Goal: Task Accomplishment & Management: Use online tool/utility

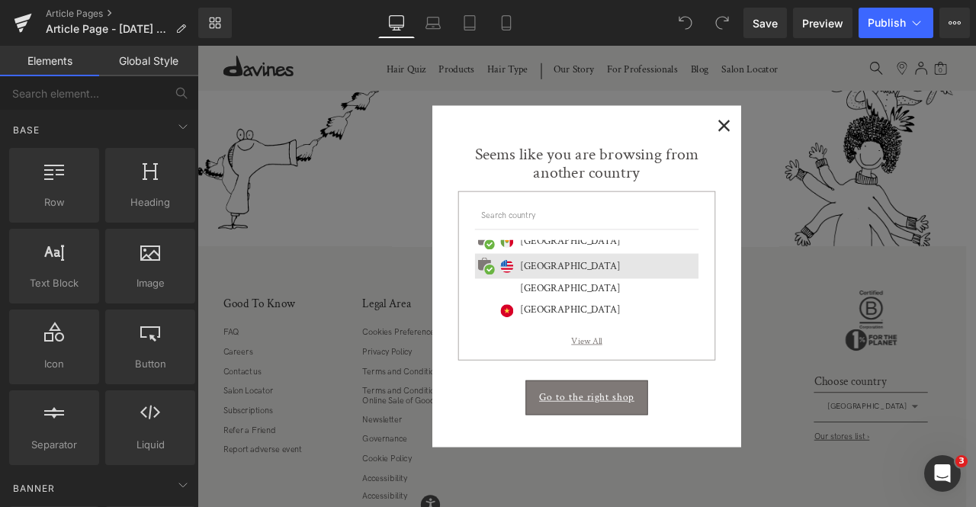
scroll to position [630, 0]
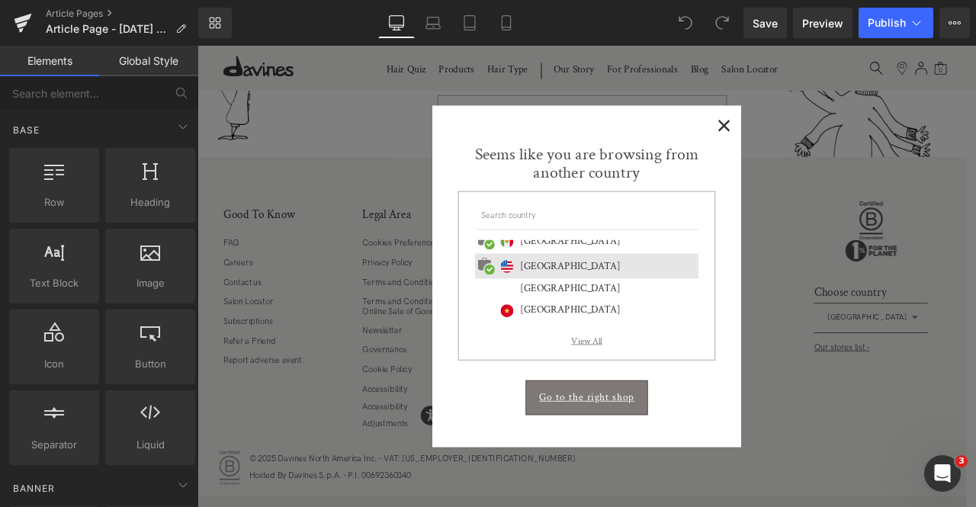
click at [819, 138] on span "×" at bounding box center [821, 138] width 16 height 19
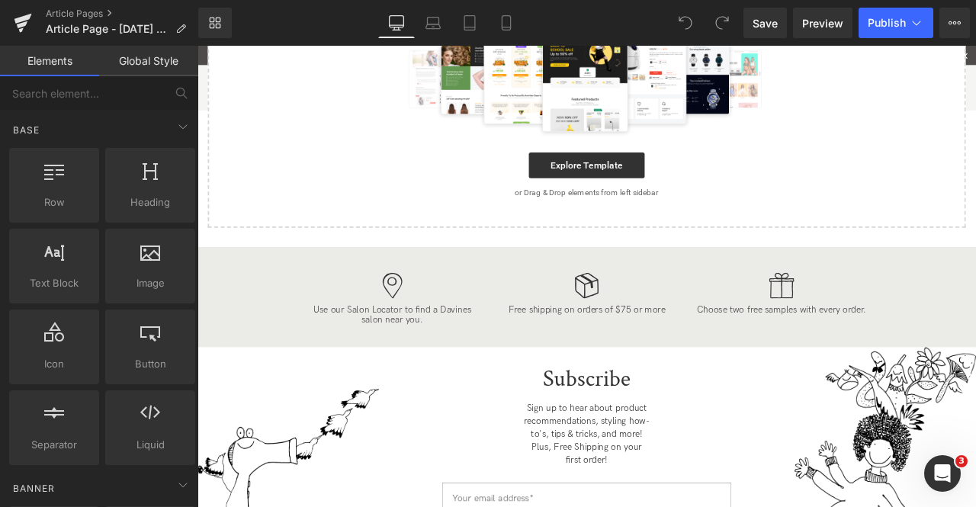
scroll to position [0, 0]
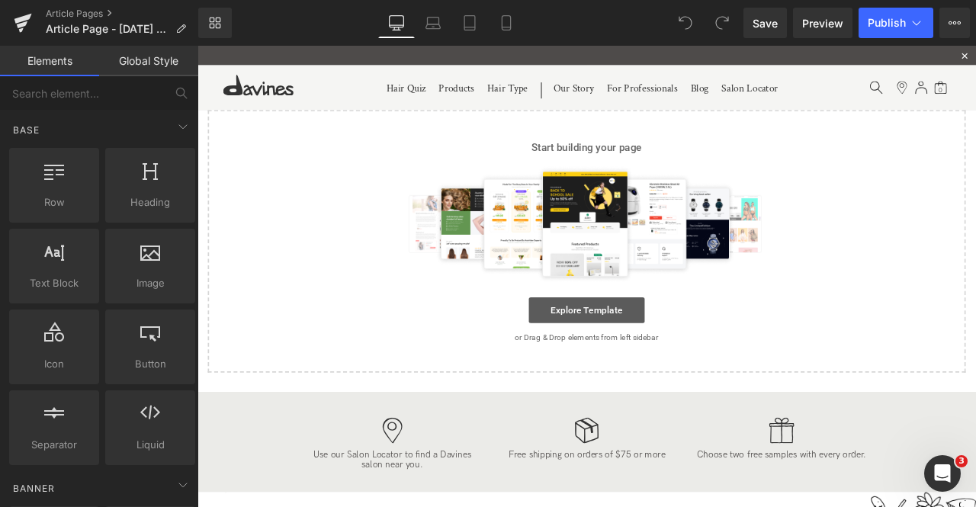
click at [652, 363] on link "Explore Template" at bounding box center [658, 359] width 137 height 30
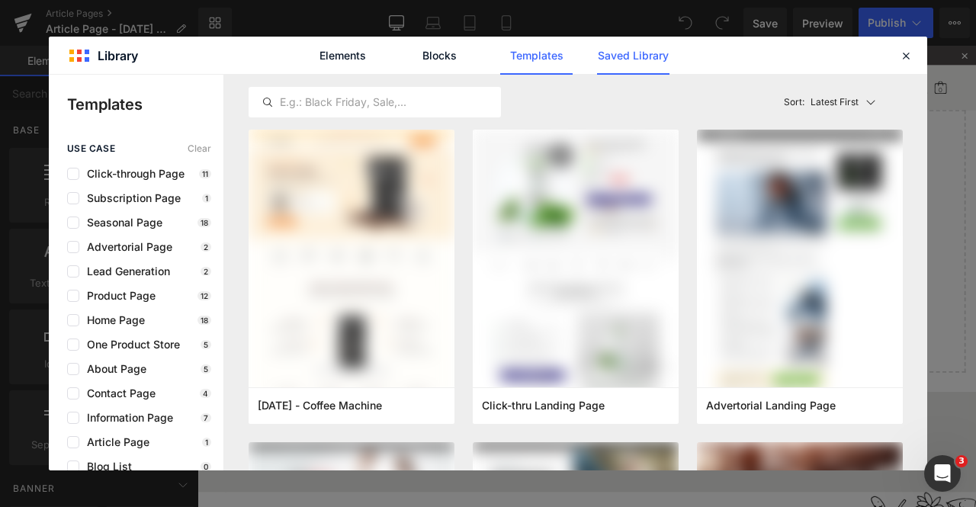
click at [611, 61] on link "Saved Library" at bounding box center [633, 56] width 72 height 38
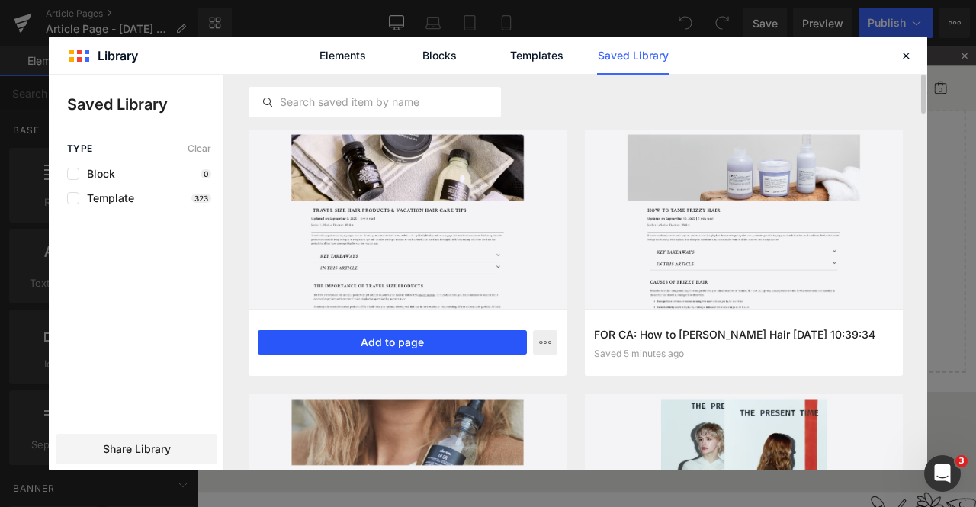
click at [367, 342] on button "Add to page" at bounding box center [392, 342] width 269 height 24
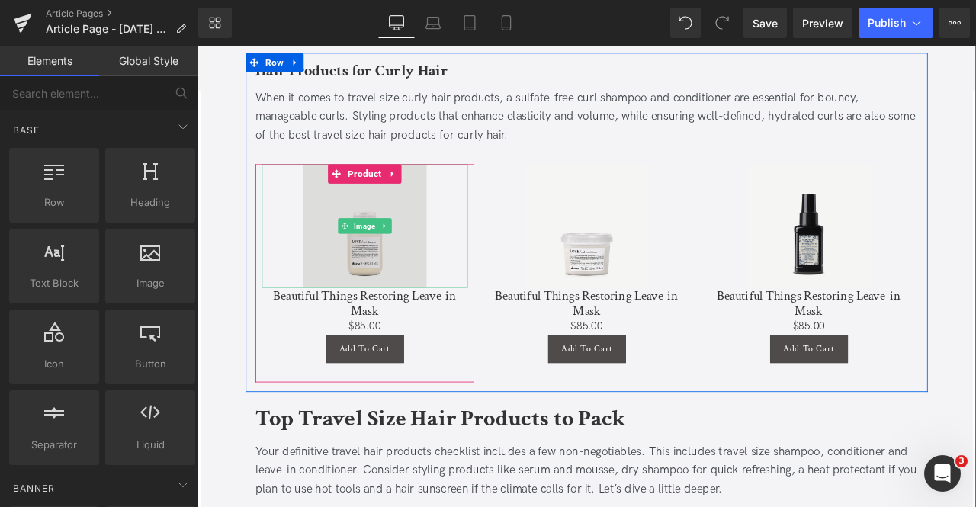
scroll to position [1595, 0]
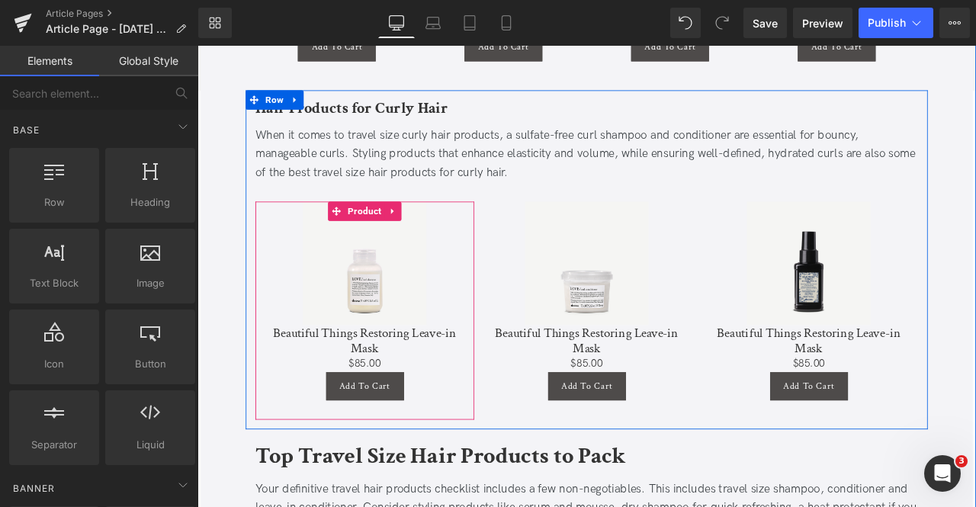
click at [387, 230] on span "Product" at bounding box center [395, 241] width 47 height 23
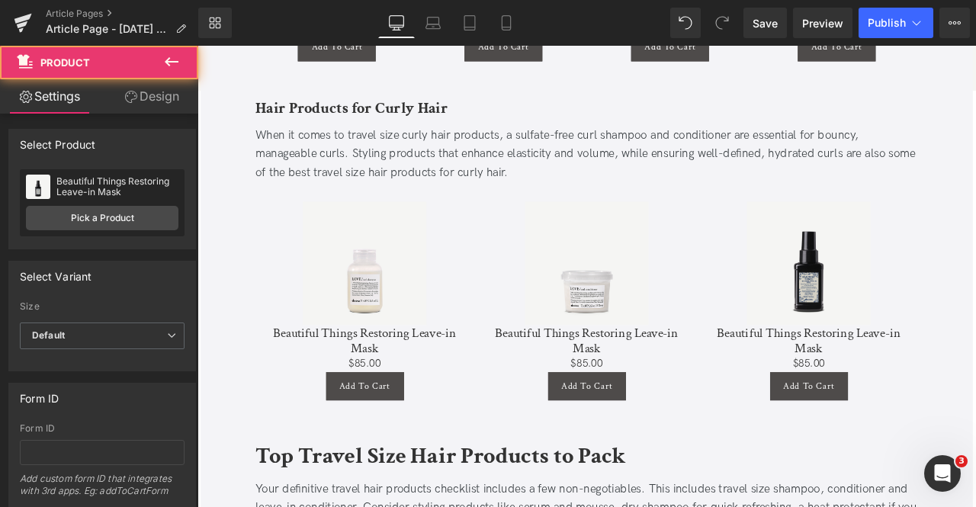
click at [89, 197] on div "Beautiful Things Restoring Leave-in Mask Beautiful Things Restoring Leave-in Ma…" at bounding box center [102, 202] width 165 height 67
click at [107, 212] on link "Pick a Product" at bounding box center [102, 218] width 152 height 24
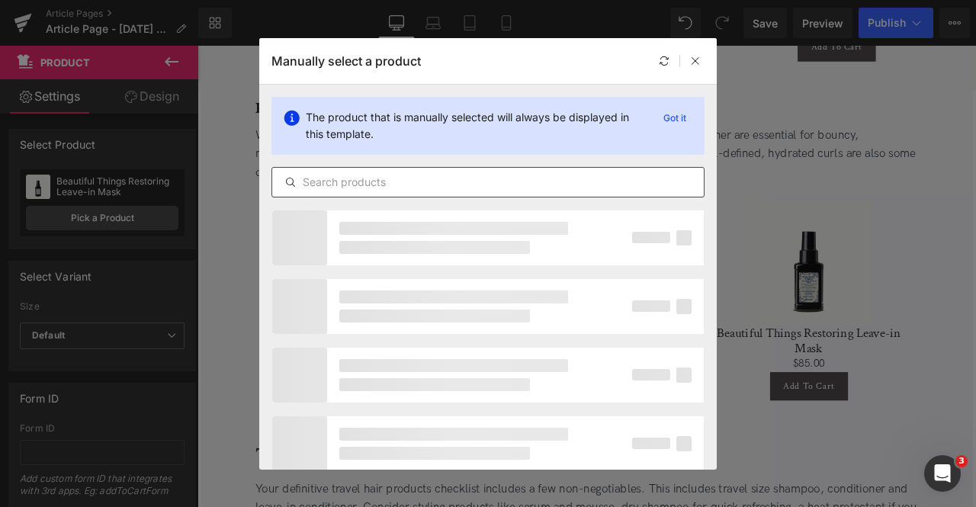
click at [451, 168] on div at bounding box center [487, 182] width 433 height 30
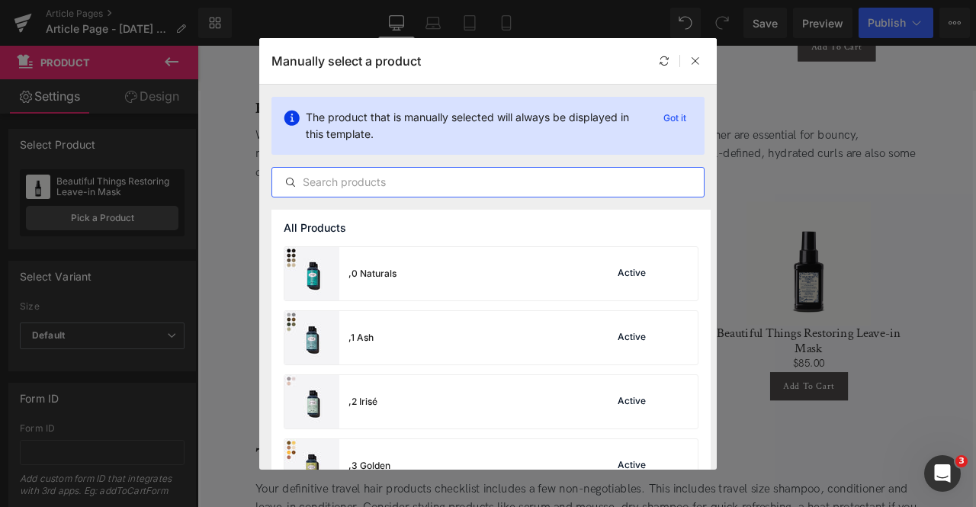
click at [460, 175] on input "text" at bounding box center [487, 182] width 431 height 18
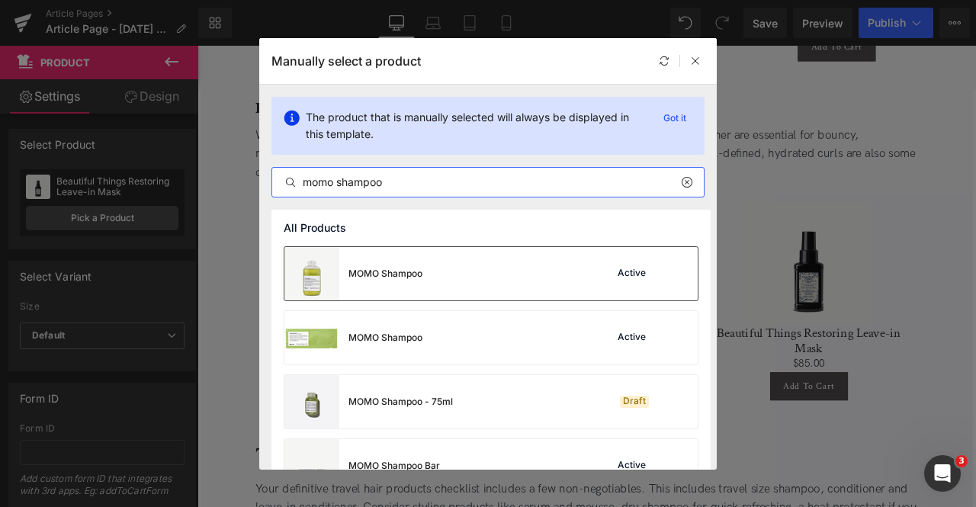
type input "momo shampoo"
click at [399, 277] on div "MOMO Shampoo" at bounding box center [385, 274] width 74 height 14
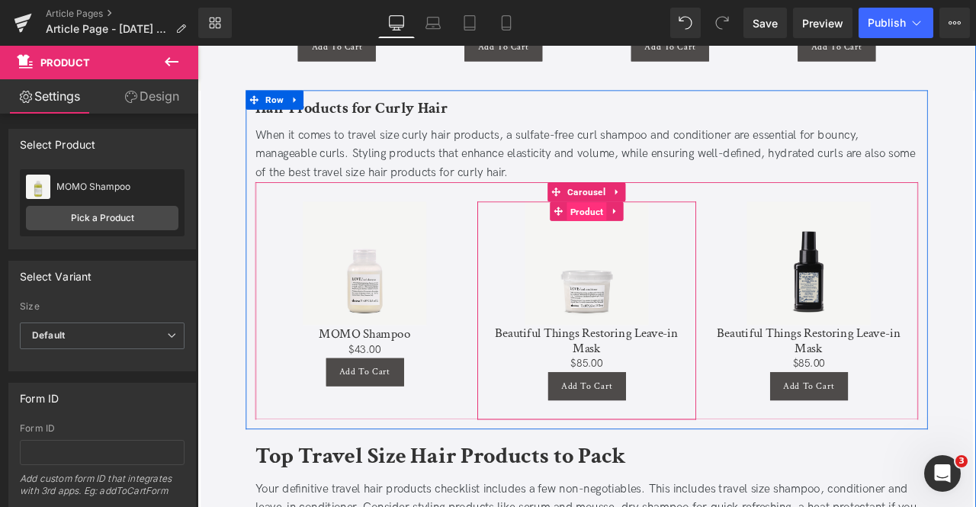
click at [660, 231] on span "Product" at bounding box center [658, 242] width 47 height 23
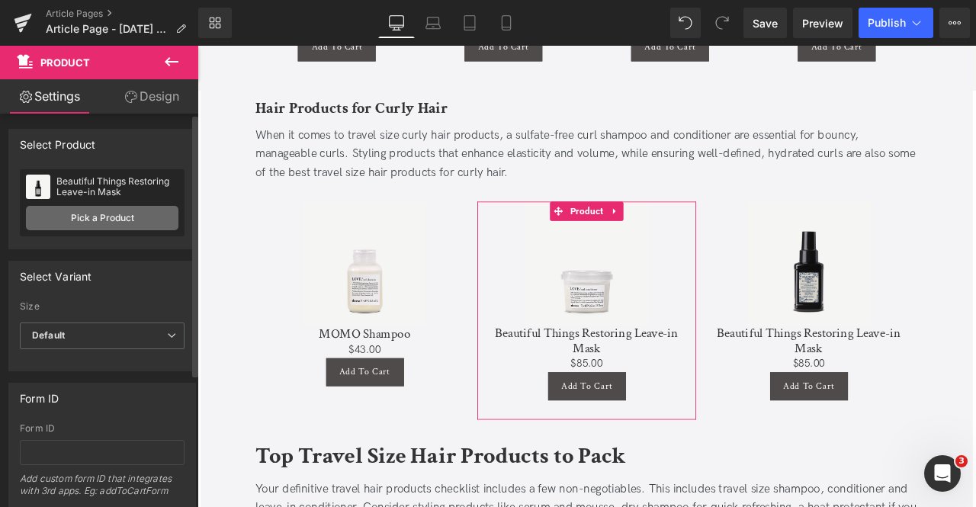
click at [71, 211] on link "Pick a Product" at bounding box center [102, 218] width 152 height 24
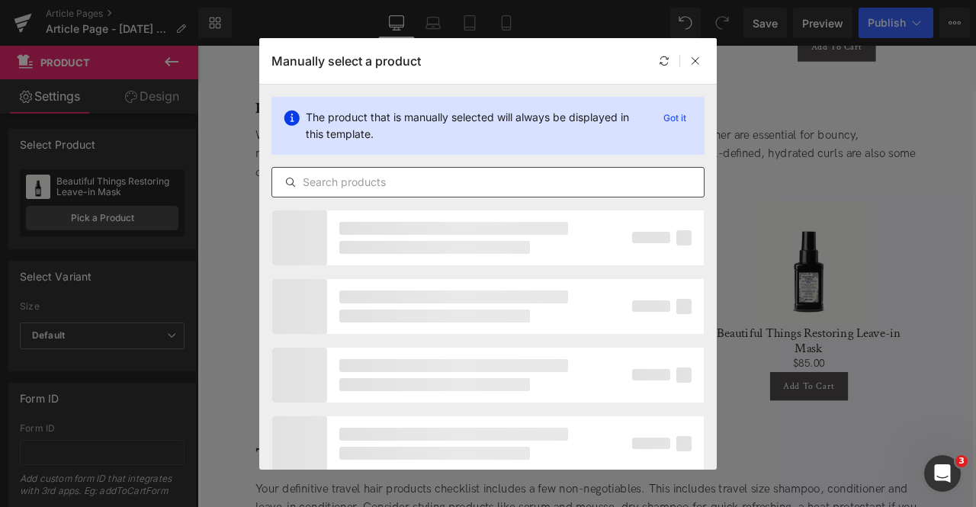
click at [435, 178] on input "text" at bounding box center [487, 182] width 431 height 18
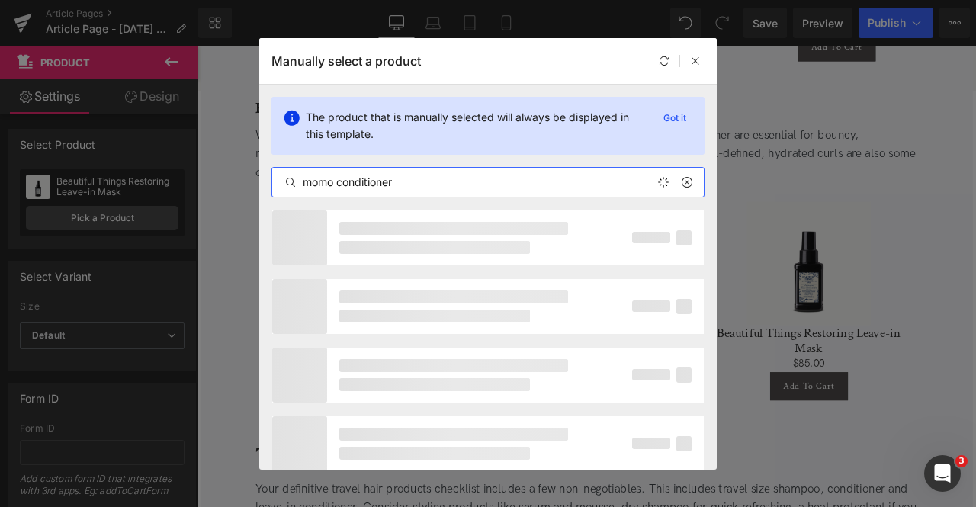
type input "momo conditioner"
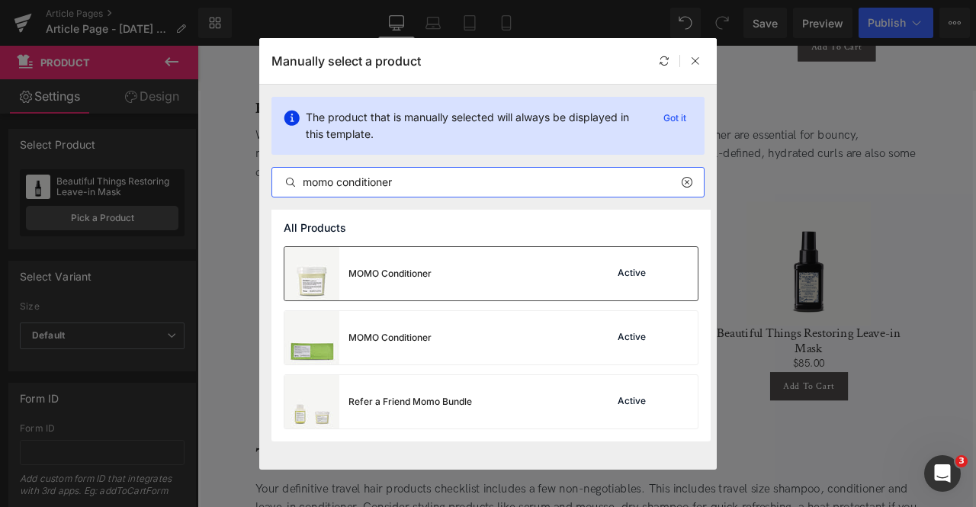
click at [457, 274] on div "MOMO Conditioner Active" at bounding box center [490, 273] width 413 height 53
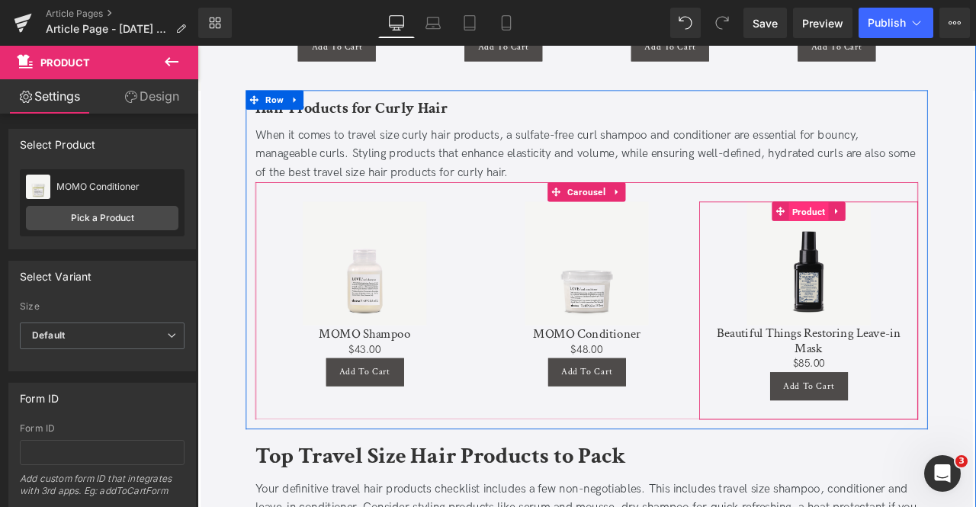
click at [917, 231] on span "Product" at bounding box center [921, 242] width 47 height 23
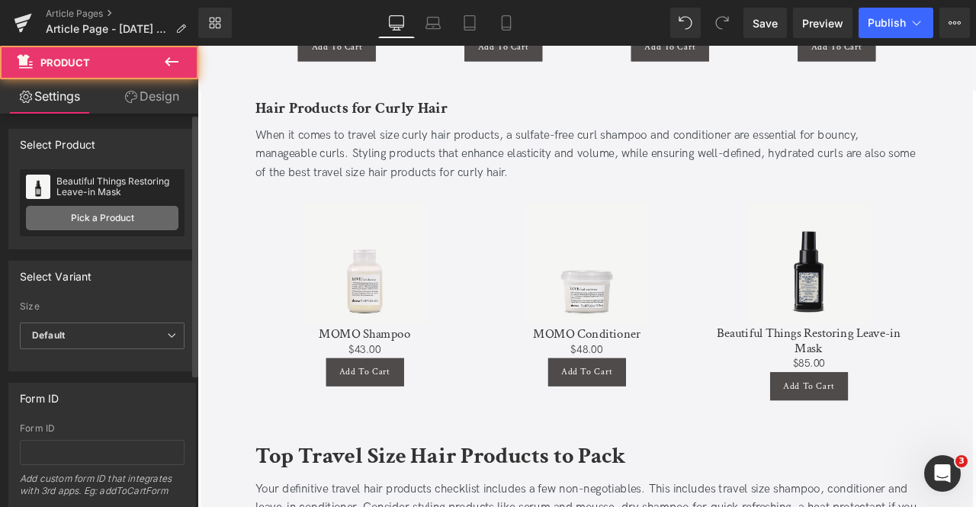
click at [72, 216] on link "Pick a Product" at bounding box center [102, 218] width 152 height 24
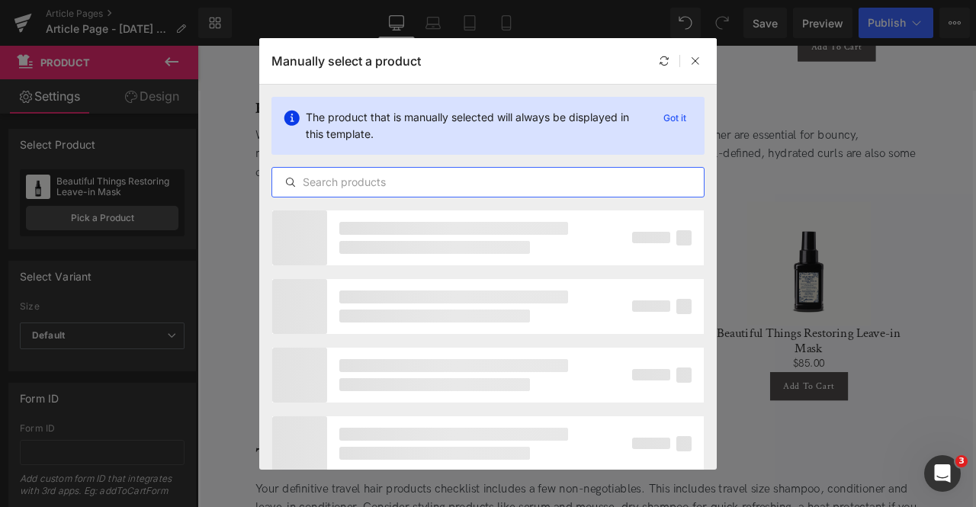
click at [507, 184] on input "text" at bounding box center [487, 182] width 431 height 18
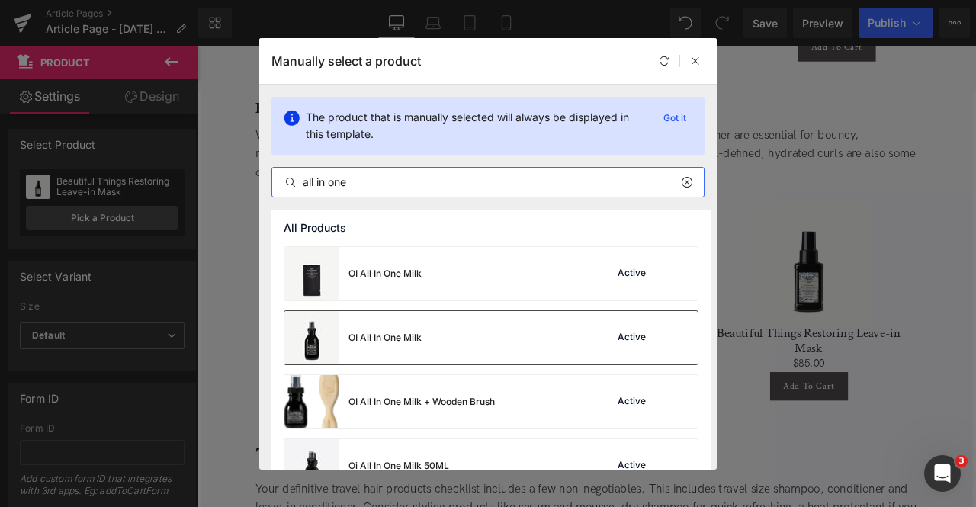
type input "all in one"
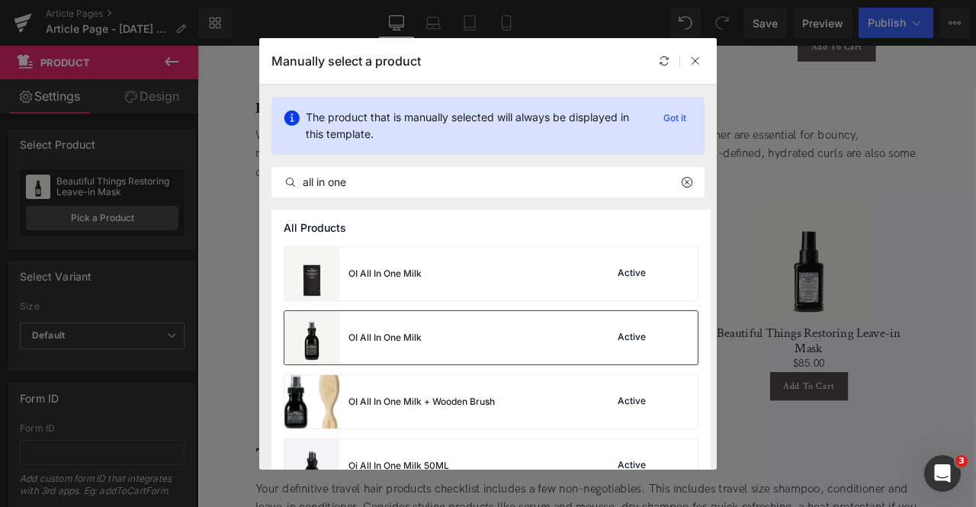
click at [428, 322] on div "OI All In One Milk Active" at bounding box center [490, 337] width 413 height 53
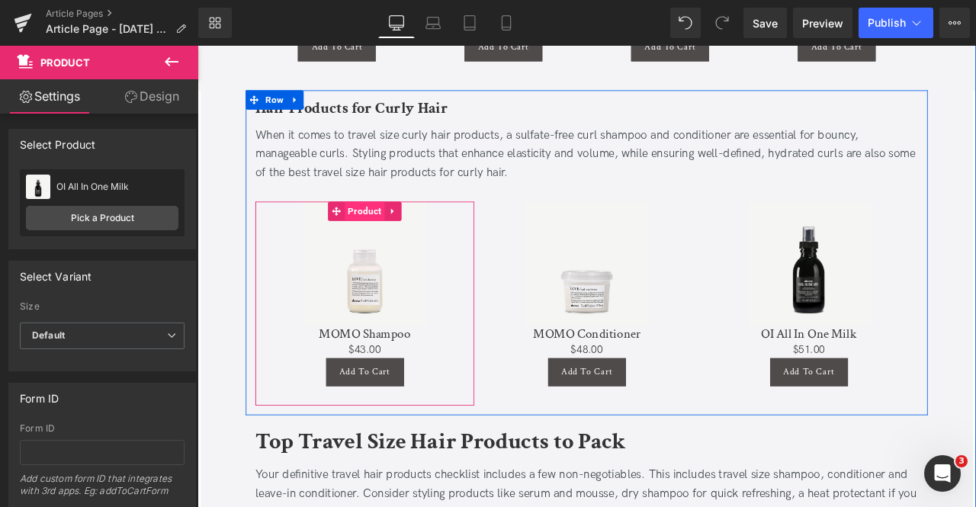
click at [391, 230] on span "Product" at bounding box center [395, 241] width 47 height 23
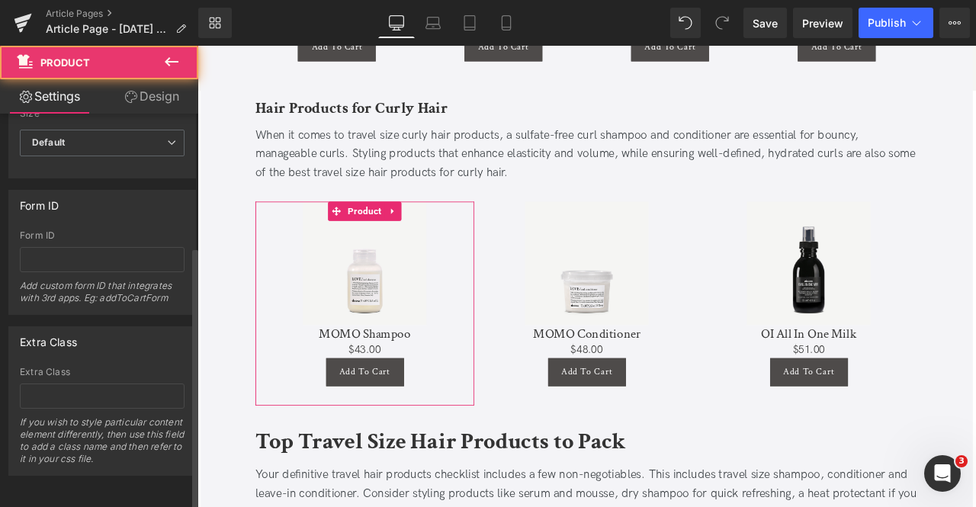
scroll to position [198, 0]
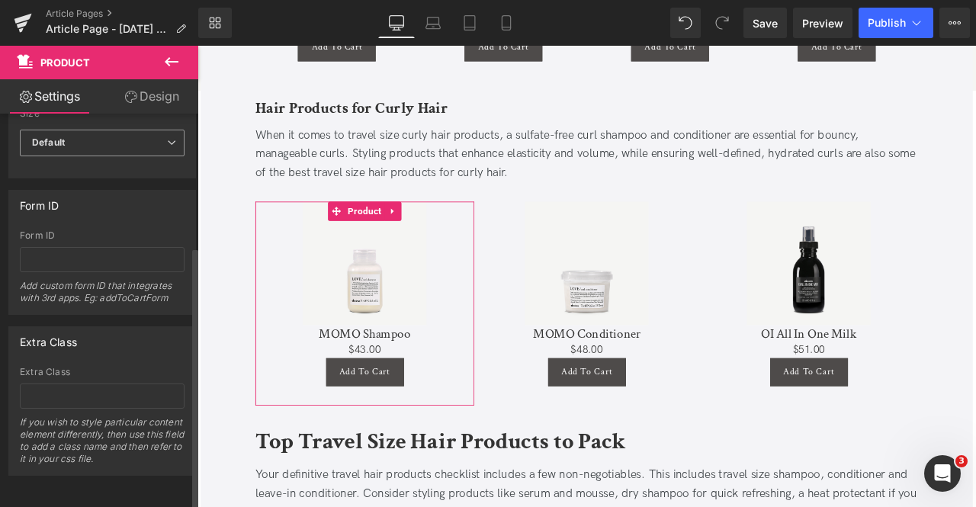
click at [61, 130] on span "Default" at bounding box center [102, 143] width 165 height 27
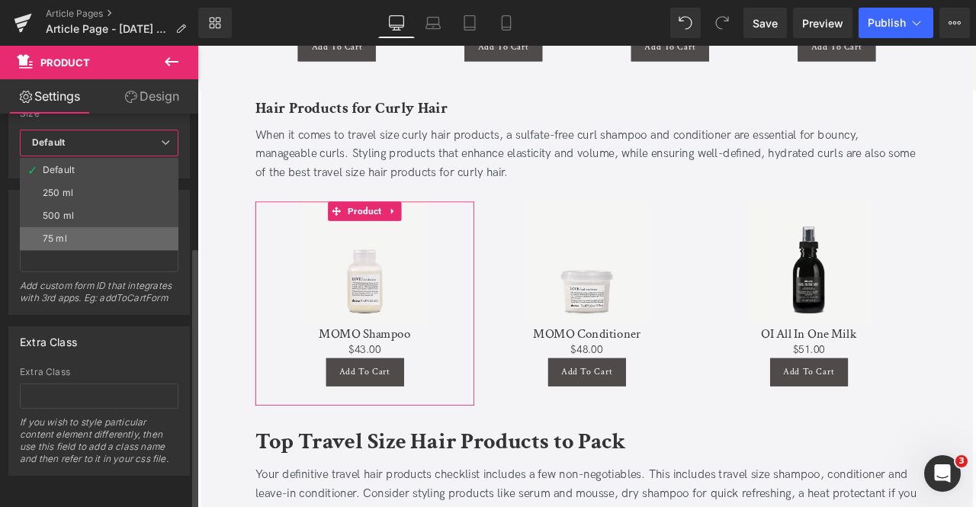
click at [70, 232] on li "75 ml" at bounding box center [99, 238] width 159 height 23
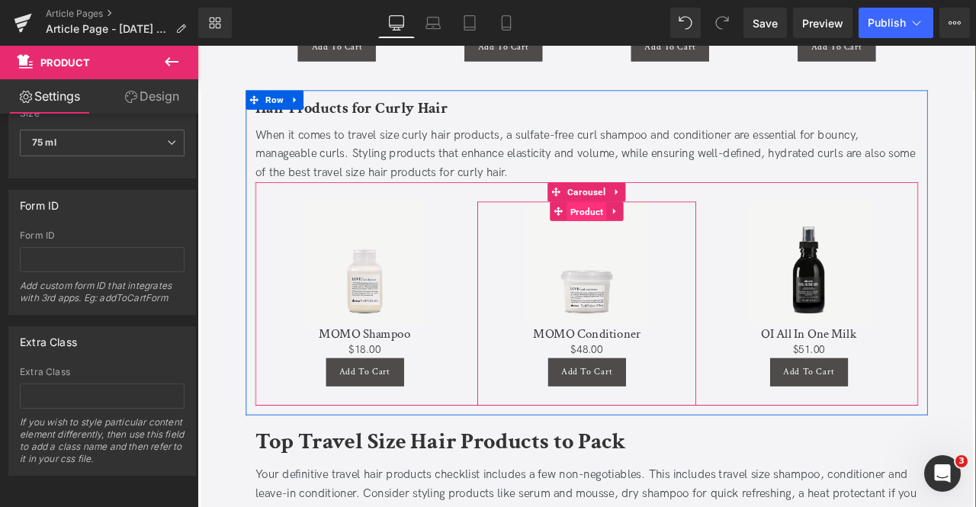
click at [652, 231] on span "Product" at bounding box center [658, 242] width 47 height 23
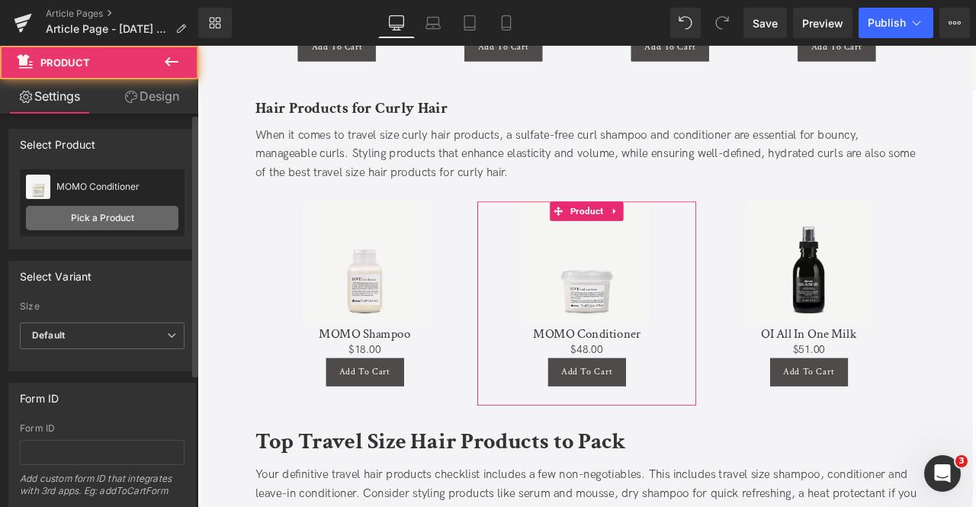
click at [107, 218] on link "Pick a Product" at bounding box center [102, 218] width 152 height 24
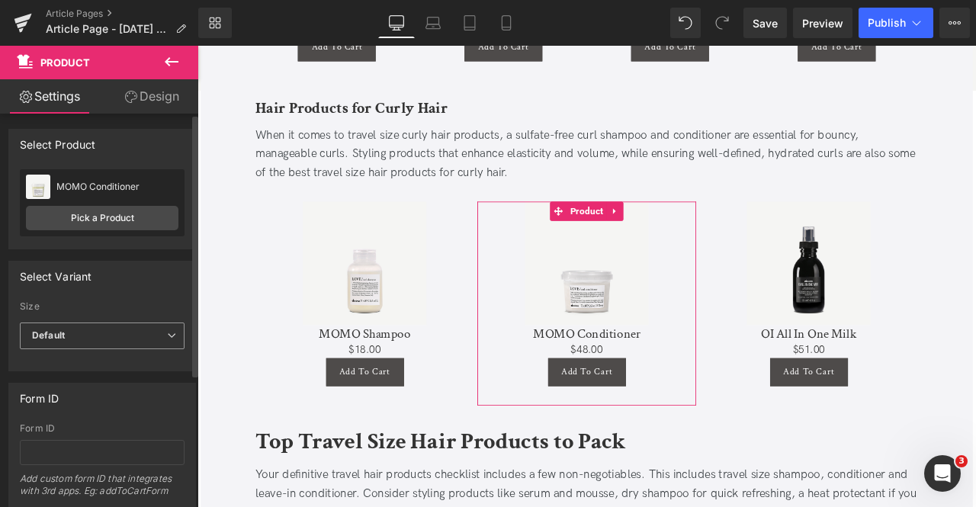
click at [119, 332] on span "Default" at bounding box center [102, 335] width 165 height 27
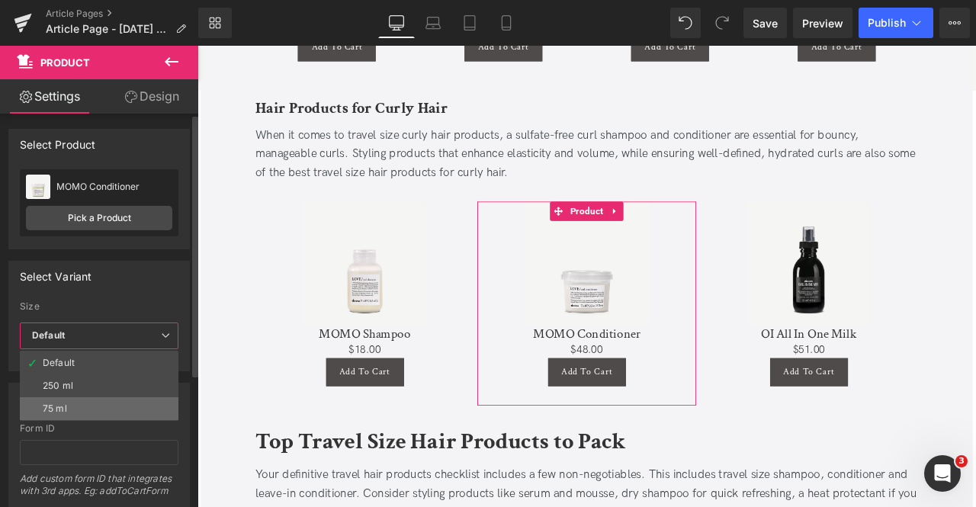
click at [98, 402] on li "75 ml" at bounding box center [99, 408] width 159 height 23
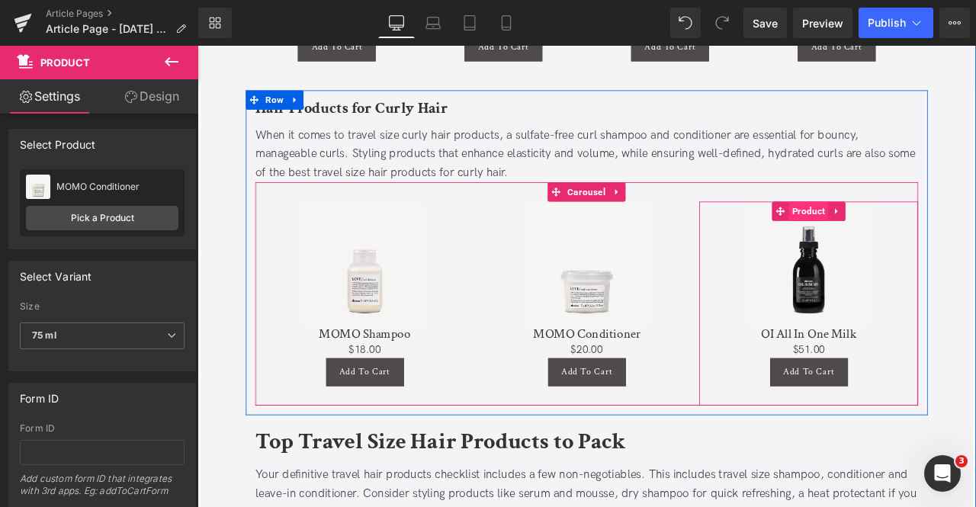
click at [911, 230] on span "Product" at bounding box center [921, 241] width 47 height 23
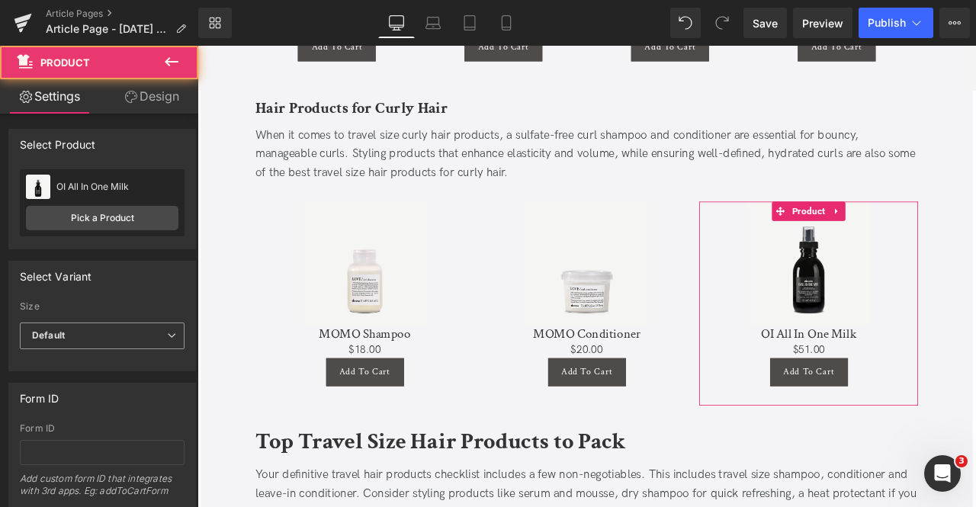
click at [56, 339] on b "Default" at bounding box center [48, 334] width 33 height 11
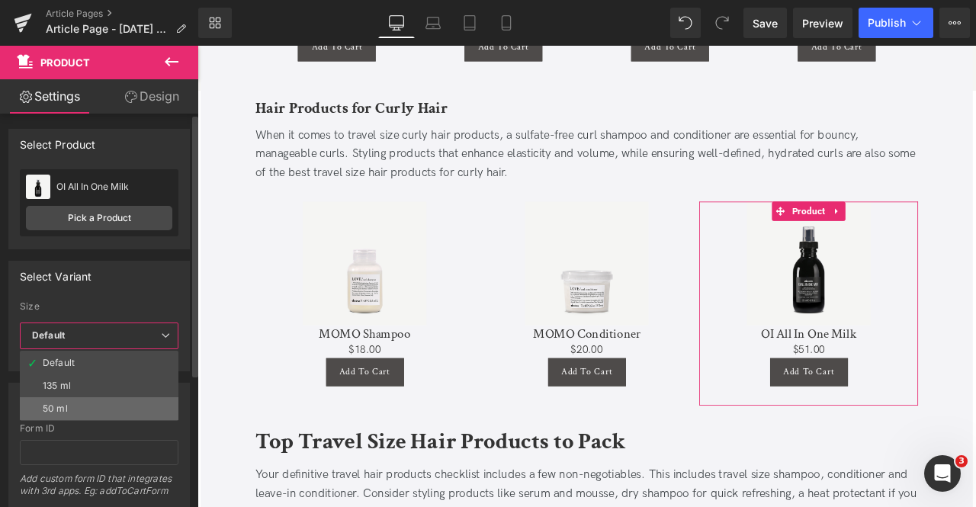
click at [70, 402] on li "50 ml" at bounding box center [99, 408] width 159 height 23
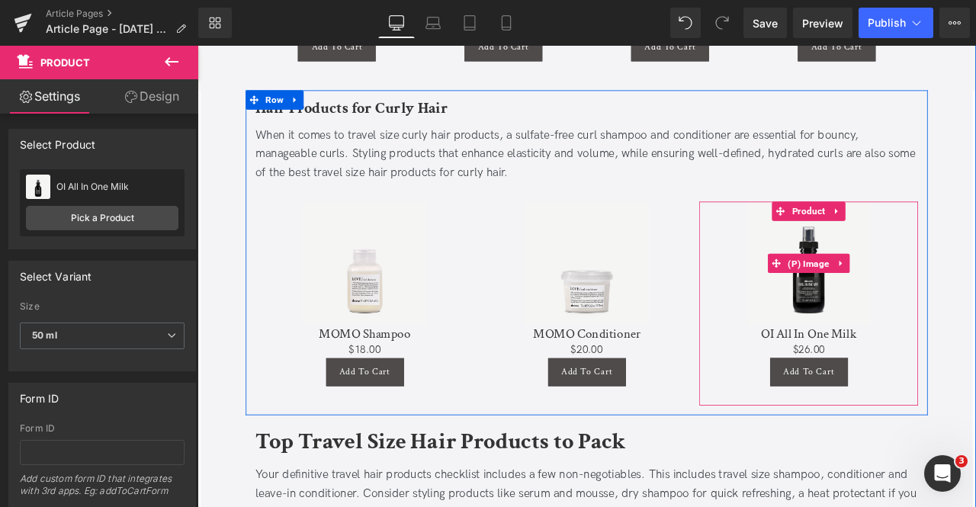
click at [910, 308] on img at bounding box center [921, 303] width 146 height 146
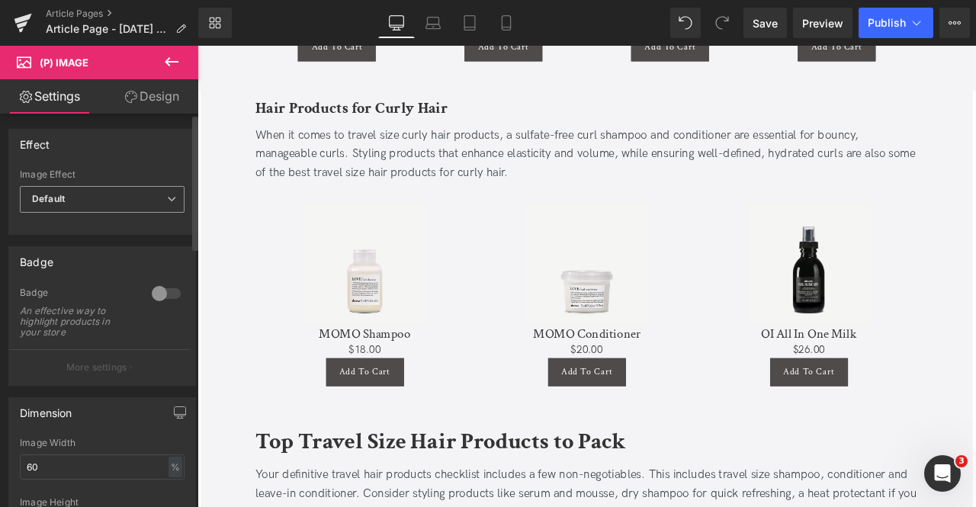
click at [100, 199] on span "Default" at bounding box center [102, 199] width 165 height 27
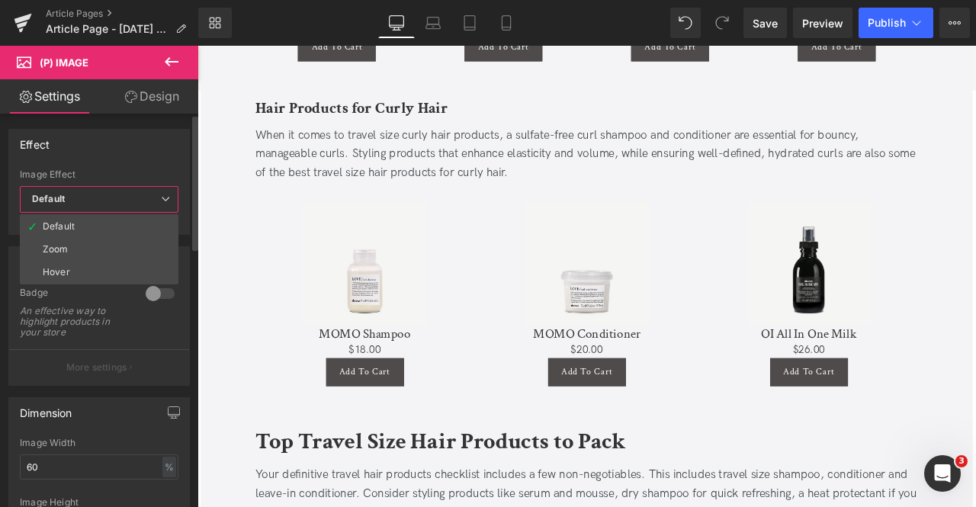
click at [100, 199] on span "Default" at bounding box center [99, 199] width 159 height 27
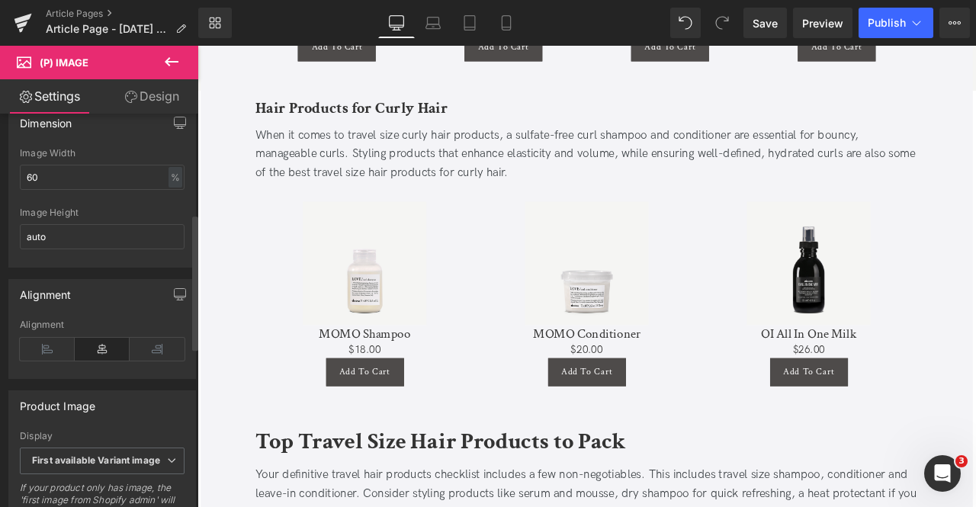
scroll to position [0, 0]
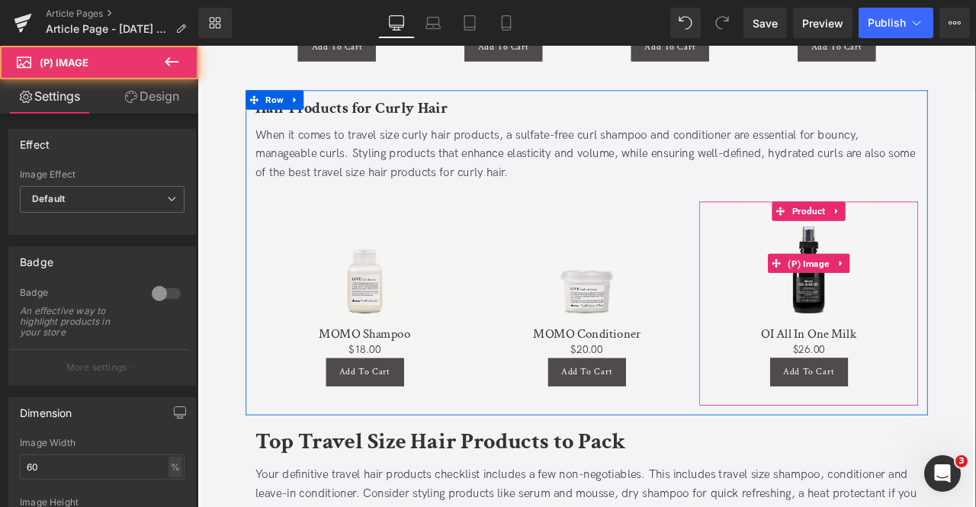
click at [916, 299] on img at bounding box center [921, 303] width 146 height 146
click at [970, 281] on img at bounding box center [921, 303] width 146 height 146
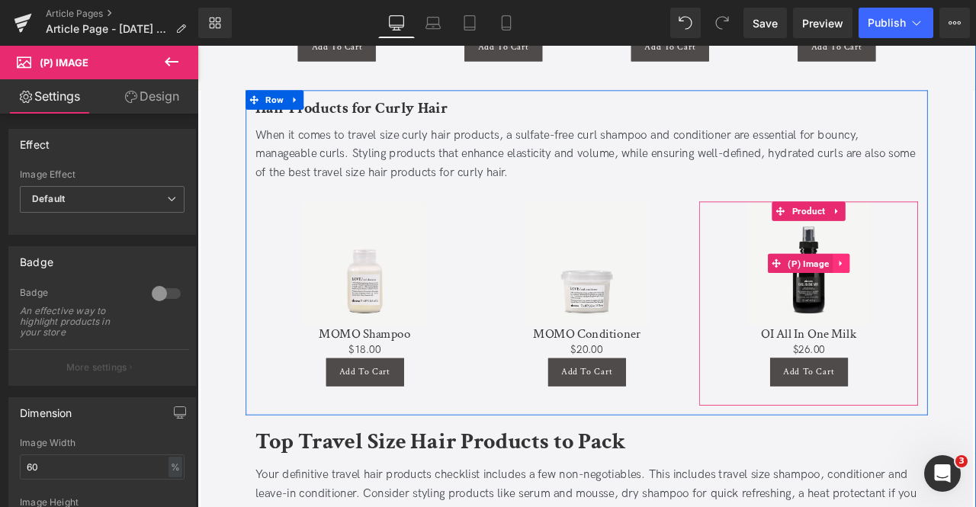
click at [957, 300] on icon at bounding box center [958, 303] width 3 height 7
click at [965, 298] on icon at bounding box center [969, 303] width 11 height 11
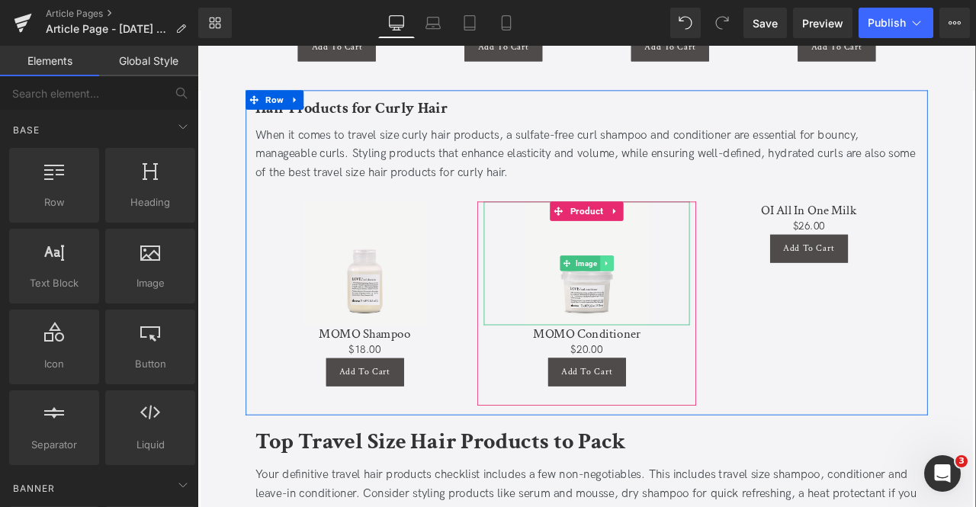
click at [679, 299] on icon at bounding box center [682, 303] width 8 height 9
click at [674, 299] on icon at bounding box center [674, 303] width 8 height 9
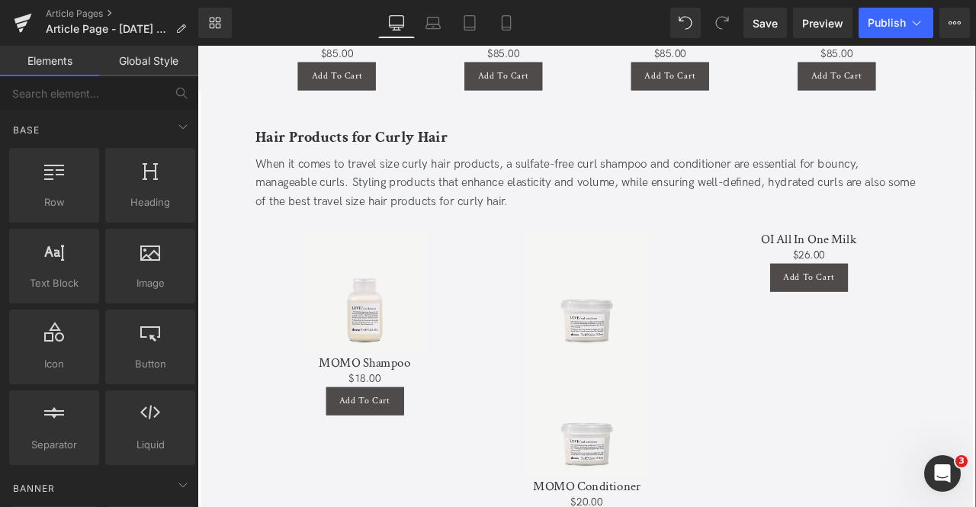
scroll to position [1557, 0]
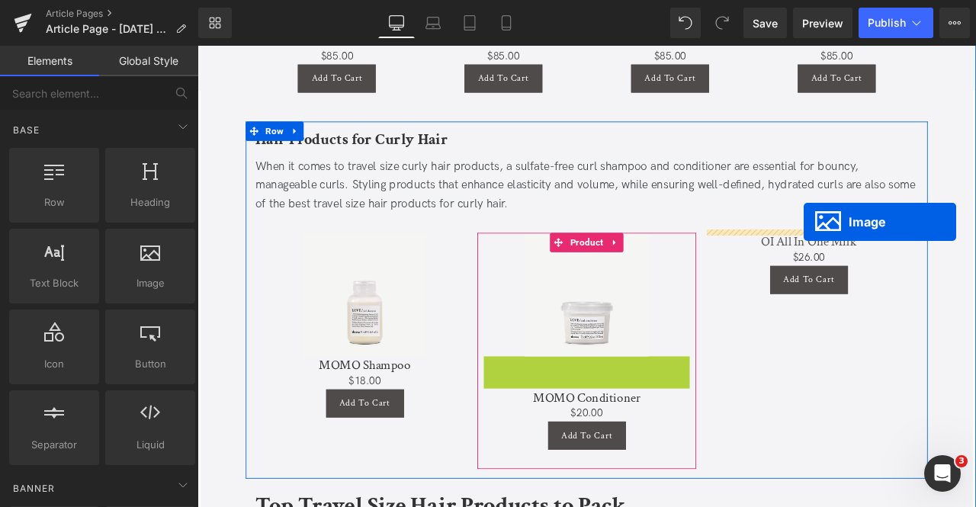
drag, startPoint x: 655, startPoint y: 459, endPoint x: 916, endPoint y: 254, distance: 331.7
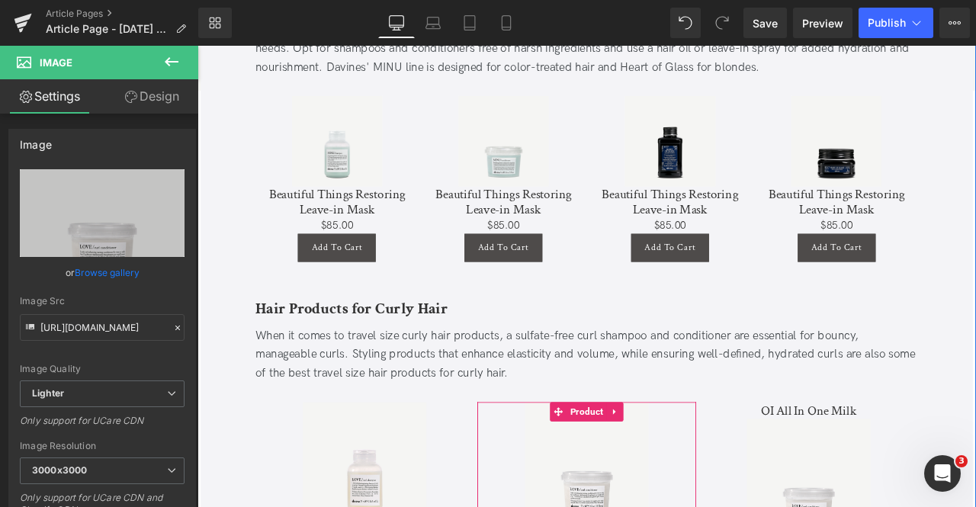
scroll to position [1362, 0]
